Goal: Find contact information: Find contact information

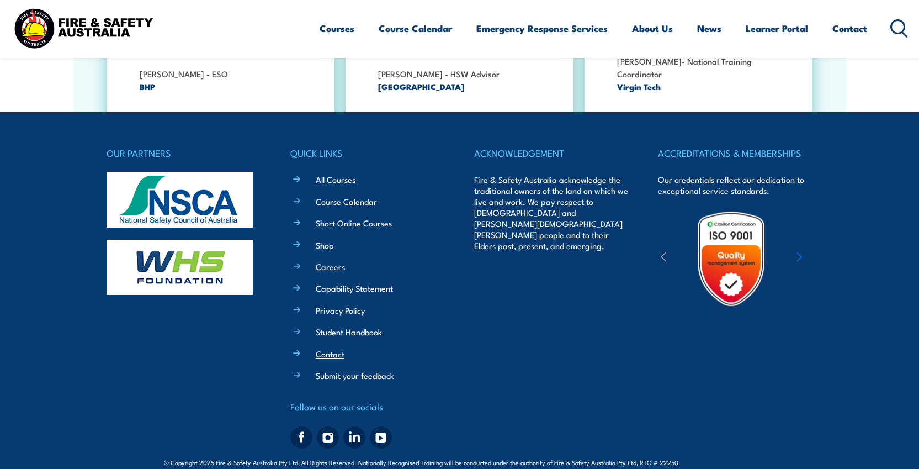
click at [340, 348] on link "Contact" at bounding box center [330, 354] width 29 height 12
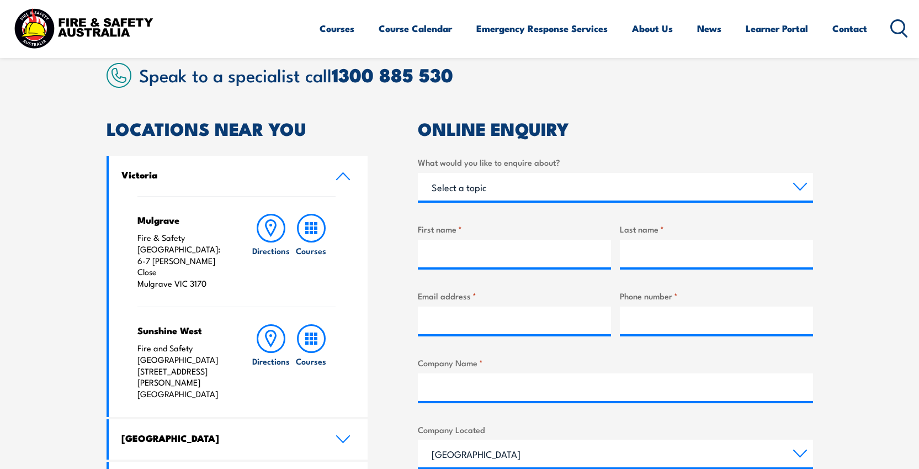
scroll to position [284, 0]
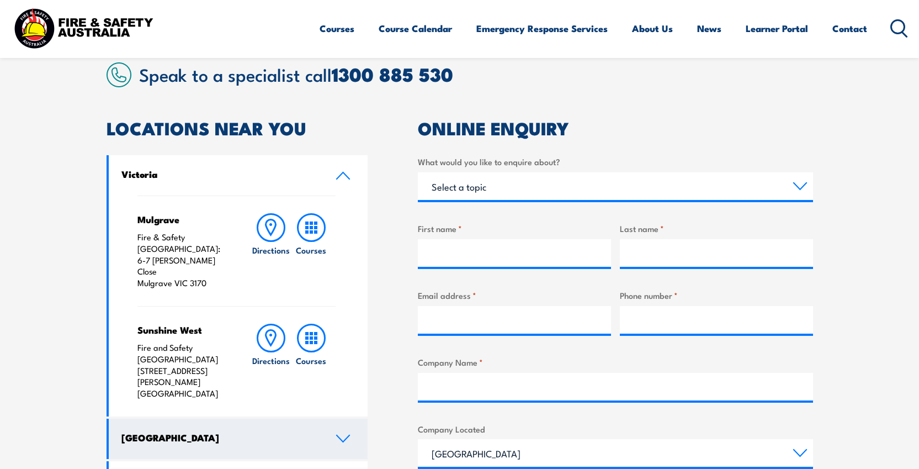
click at [288, 419] on link "[GEOGRAPHIC_DATA]" at bounding box center [239, 439] width 260 height 40
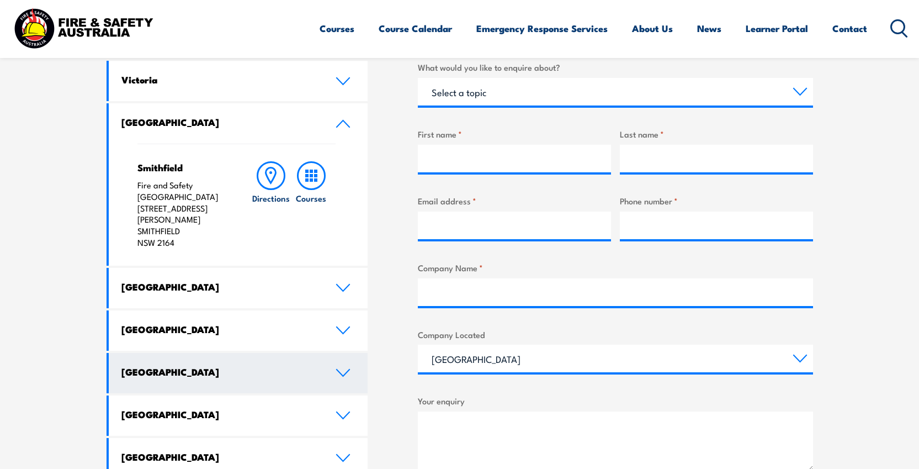
scroll to position [405, 0]
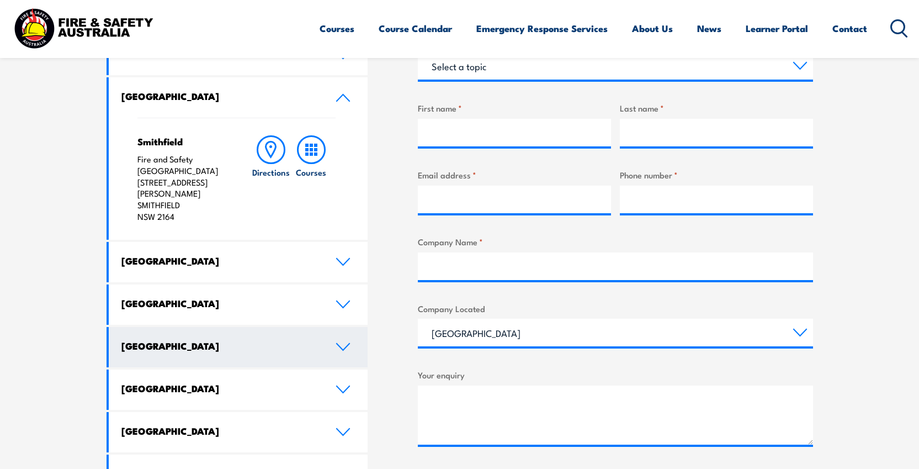
click at [311, 327] on link "[GEOGRAPHIC_DATA]" at bounding box center [239, 347] width 260 height 40
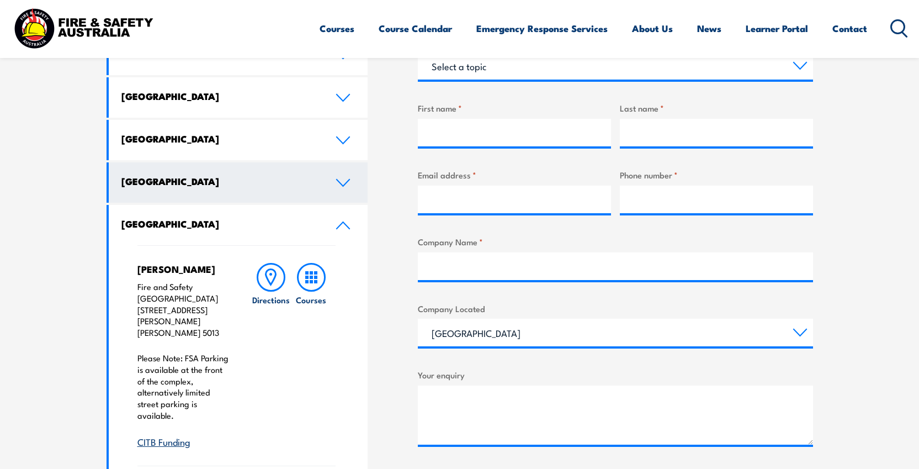
click at [327, 193] on link "[GEOGRAPHIC_DATA]" at bounding box center [239, 182] width 260 height 40
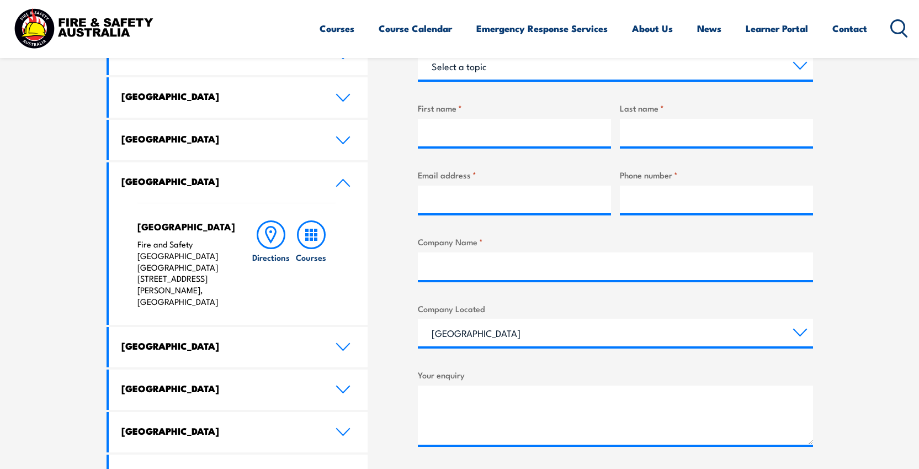
drag, startPoint x: 138, startPoint y: 269, endPoint x: 216, endPoint y: 281, distance: 78.6
click at [216, 281] on p "Fire and Safety [GEOGRAPHIC_DATA] [GEOGRAPHIC_DATA] [STREET_ADDRESS][PERSON_NAM…" at bounding box center [183, 273] width 92 height 69
copy p "[STREET_ADDRESS][PERSON_NAME]"
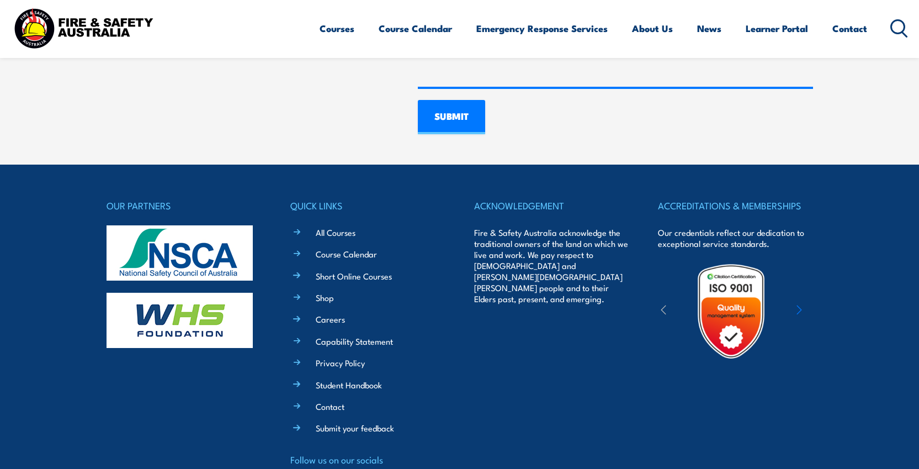
scroll to position [914, 0]
